Goal: Check status: Check status

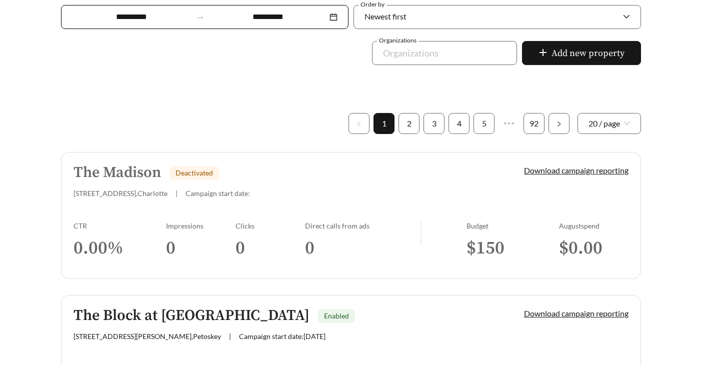
scroll to position [239, 0]
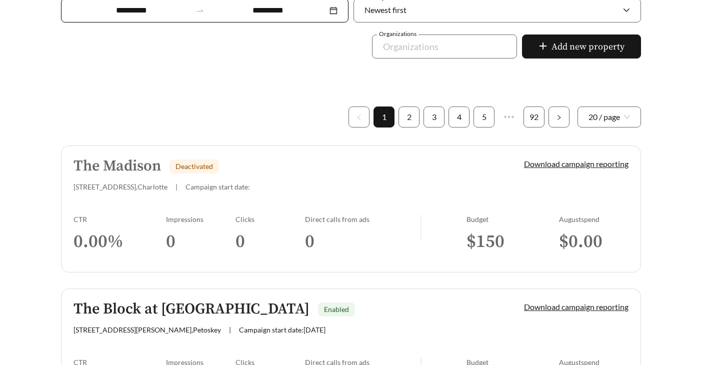
click at [258, 166] on div "The Madison Deactivated" at bounding box center [282, 166] width 417 height 17
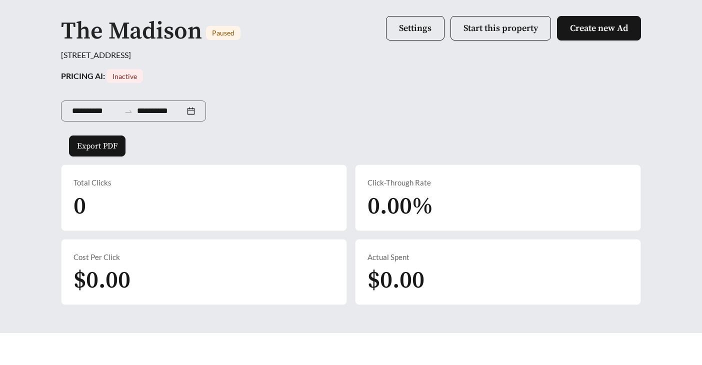
scroll to position [100, 0]
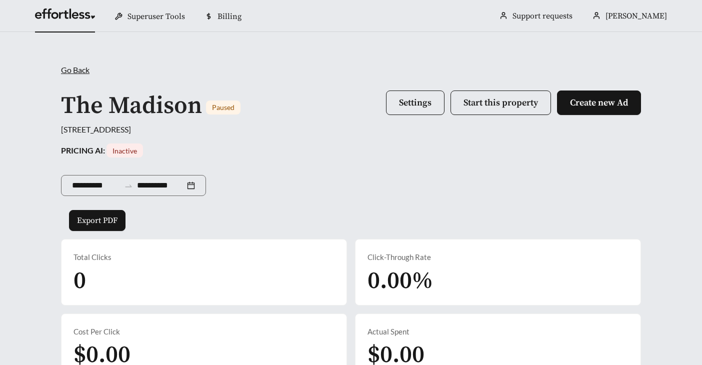
click at [69, 15] on link at bounding box center [65, 17] width 60 height 10
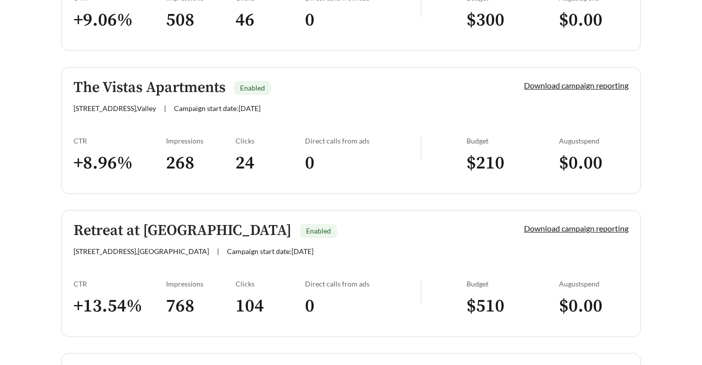
scroll to position [1749, 0]
